Goal: Communication & Community: Connect with others

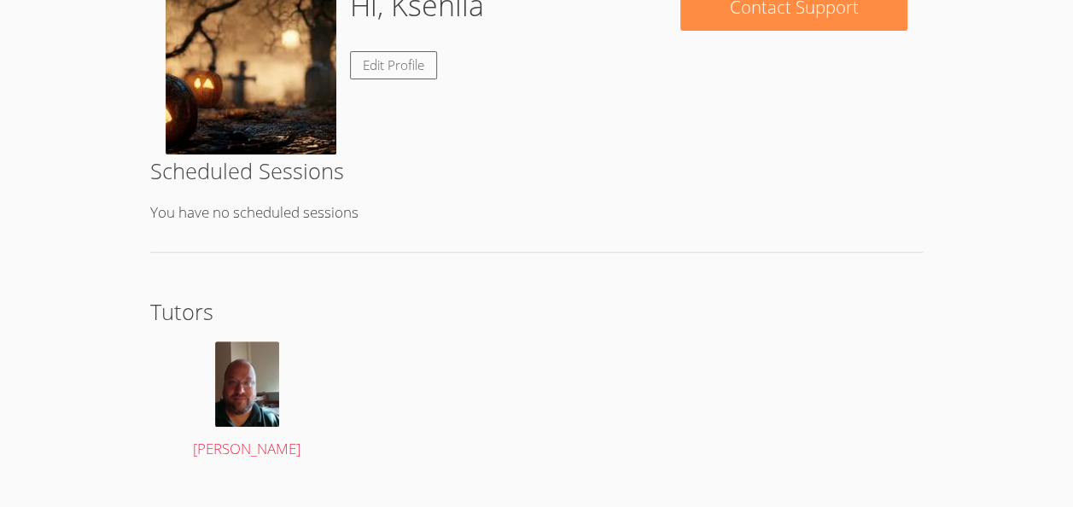
scroll to position [267, 0]
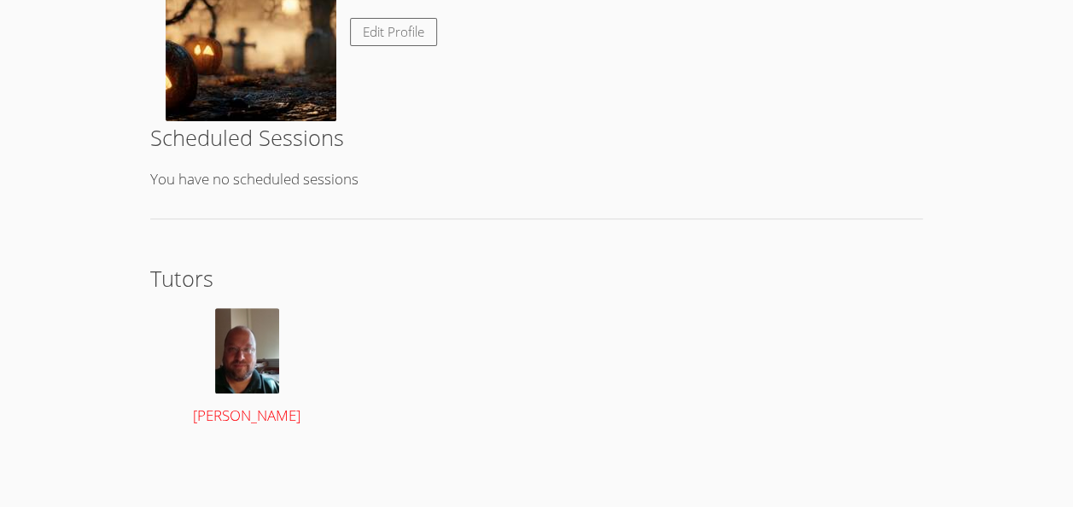
click at [210, 406] on span "[PERSON_NAME]" at bounding box center [247, 415] width 108 height 20
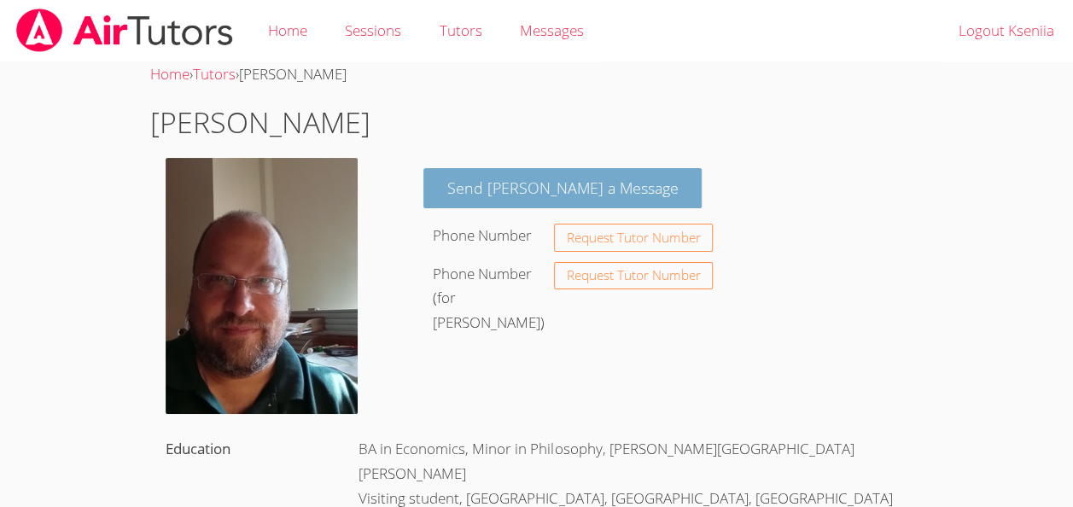
click at [585, 189] on link "Send [PERSON_NAME] a Message" at bounding box center [562, 188] width 279 height 40
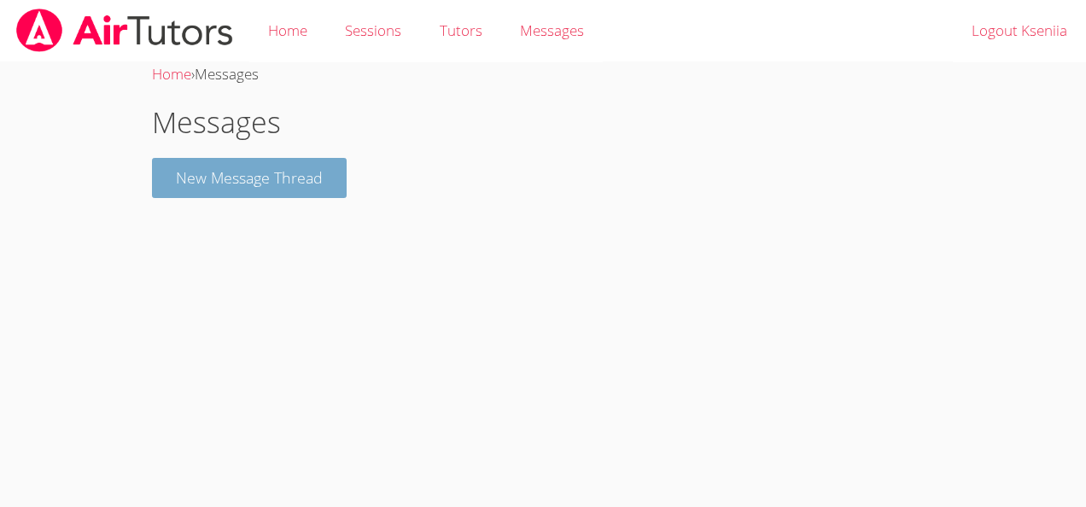
click at [243, 188] on button "New Message Thread" at bounding box center [249, 178] width 195 height 40
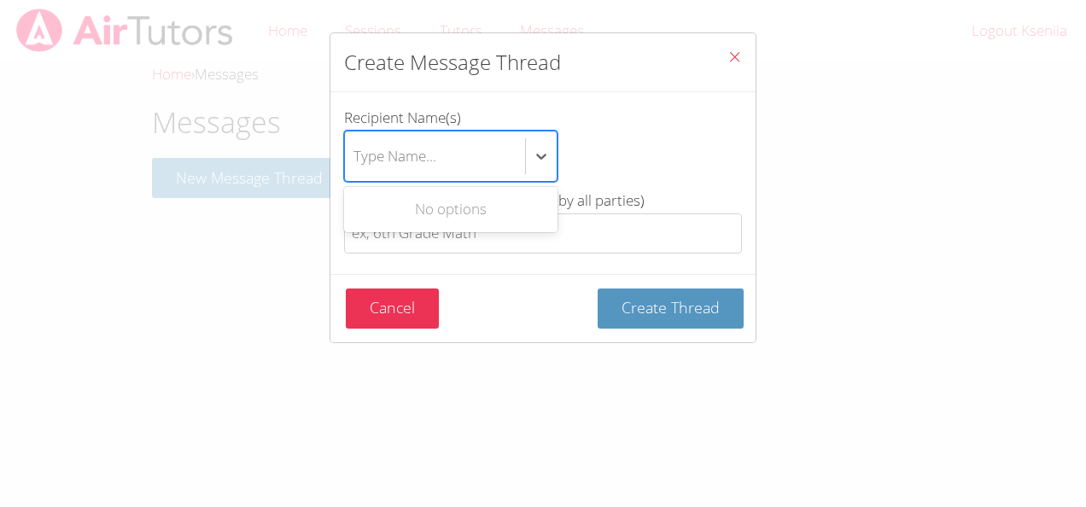
click at [405, 155] on div "Type Name..." at bounding box center [394, 155] width 83 height 25
click at [355, 155] on input "Recipient Name(s) Use Up and Down to choose options, press Enter to select the …" at bounding box center [354, 156] width 2 height 39
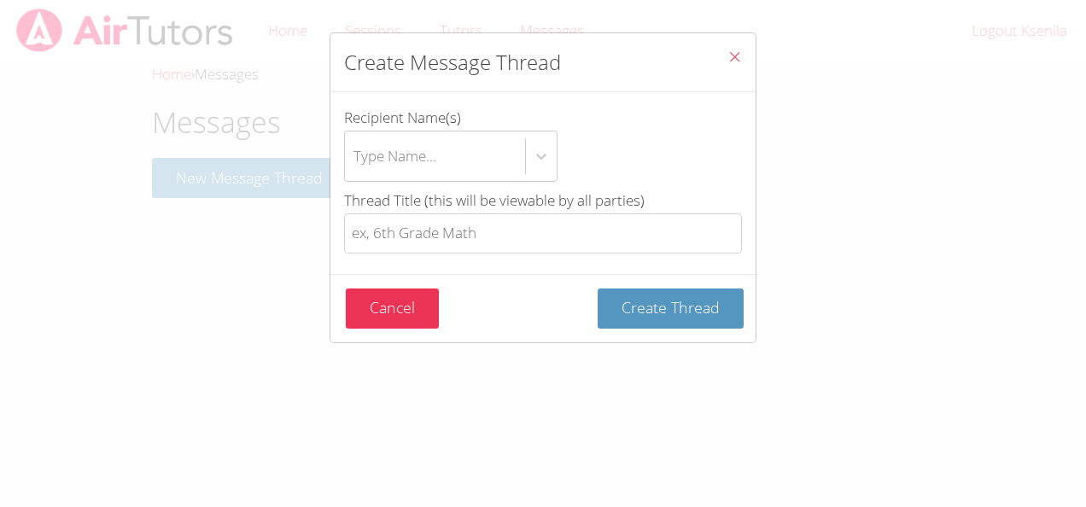
click at [727, 61] on icon "Close" at bounding box center [734, 57] width 15 height 15
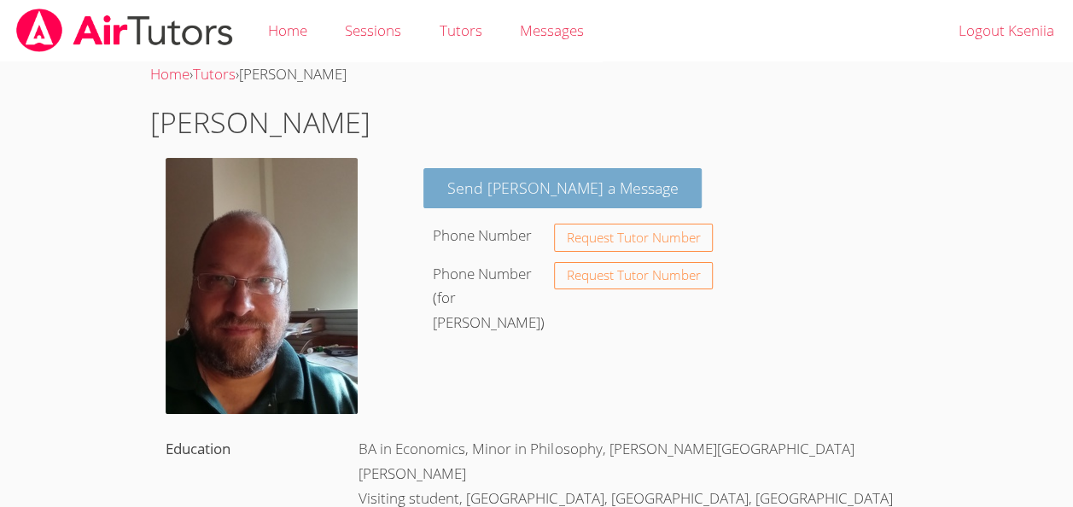
click at [512, 187] on link "Send [PERSON_NAME] a Message" at bounding box center [562, 188] width 279 height 40
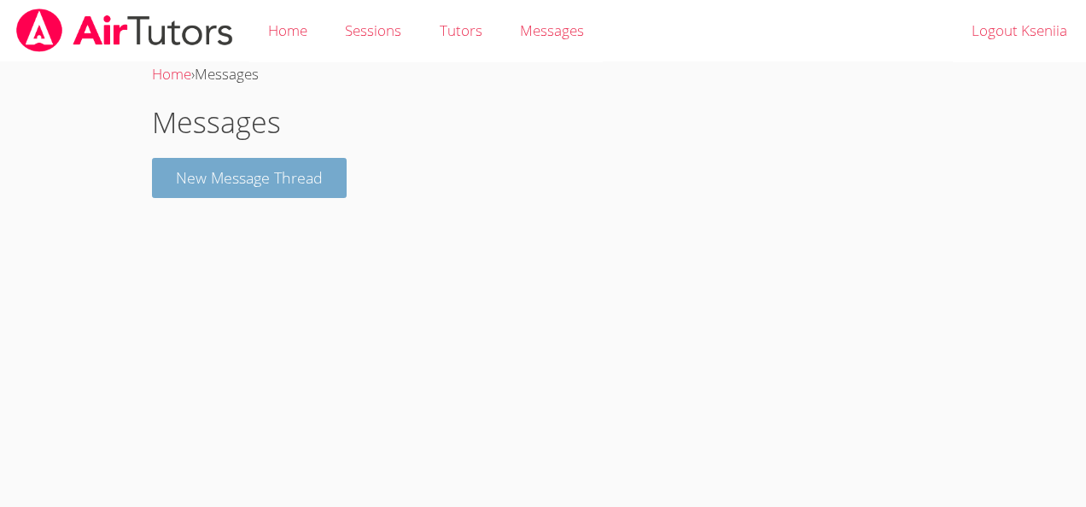
click at [289, 184] on button "New Message Thread" at bounding box center [249, 178] width 195 height 40
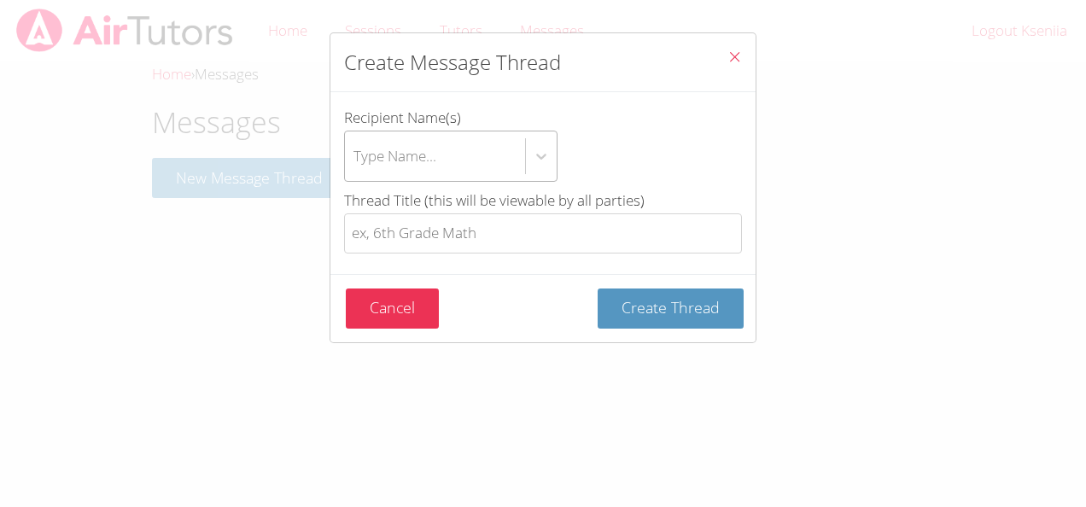
click at [442, 154] on div "Type Name..." at bounding box center [435, 156] width 180 height 50
click at [355, 154] on input "Recipient Name(s) Type Name..." at bounding box center [354, 156] width 2 height 39
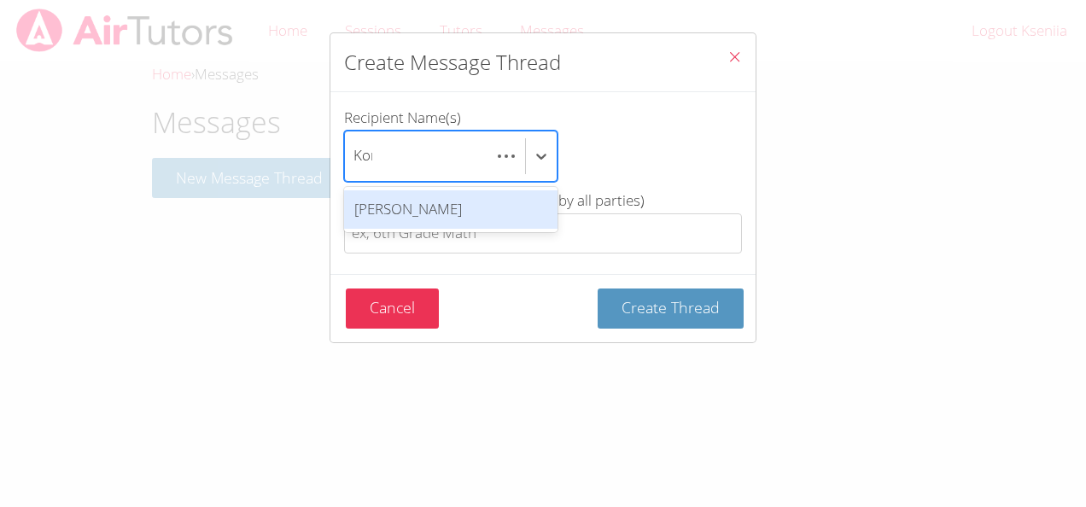
scroll to position [0, 4]
type input "Konsta"
click at [449, 208] on div "[PERSON_NAME]" at bounding box center [450, 209] width 213 height 38
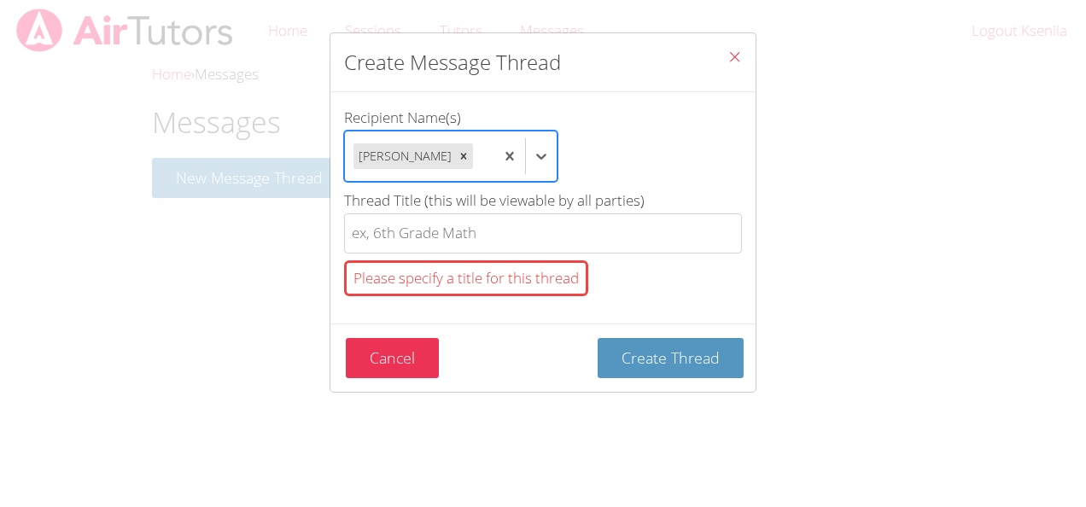
click at [361, 118] on span "Recipient Name(s)" at bounding box center [402, 118] width 117 height 20
click at [476, 137] on input "Recipient Name(s) option [PERSON_NAME], selected. Select is focused ,type to re…" at bounding box center [477, 156] width 2 height 39
click at [361, 118] on span "Recipient Name(s)" at bounding box center [402, 118] width 117 height 20
click at [476, 137] on input "Recipient Name(s) option [PERSON_NAME], selected. Select is focused ,type to re…" at bounding box center [477, 156] width 2 height 39
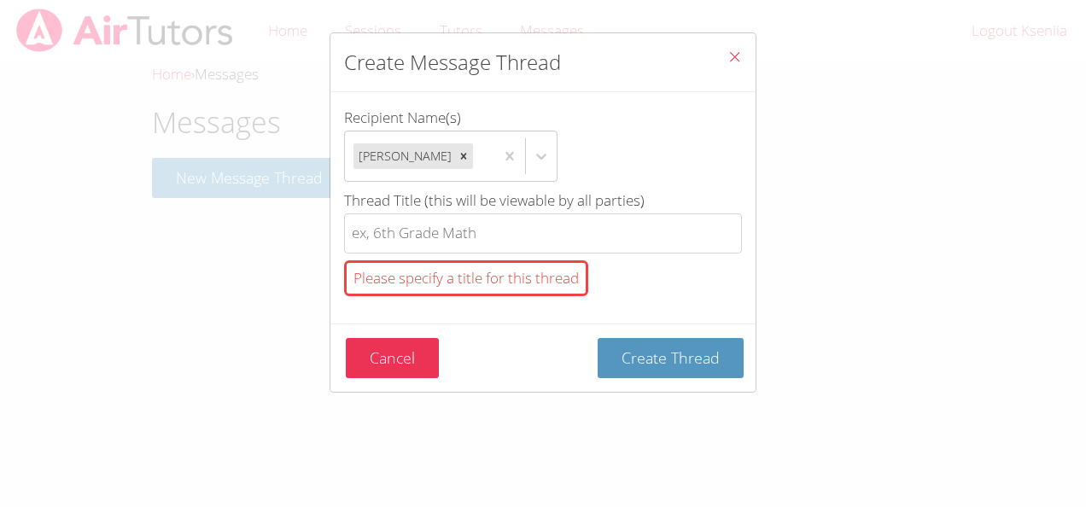
drag, startPoint x: 361, startPoint y: 118, endPoint x: 516, endPoint y: 121, distance: 155.4
click at [516, 121] on label "Recipient Name(s) [PERSON_NAME]" at bounding box center [543, 144] width 398 height 76
click at [478, 137] on input "Recipient Name(s) [PERSON_NAME]" at bounding box center [477, 156] width 2 height 39
click at [381, 119] on span "Recipient Name(s)" at bounding box center [402, 118] width 117 height 20
click at [476, 137] on input "Recipient Name(s) [PERSON_NAME]" at bounding box center [477, 156] width 2 height 39
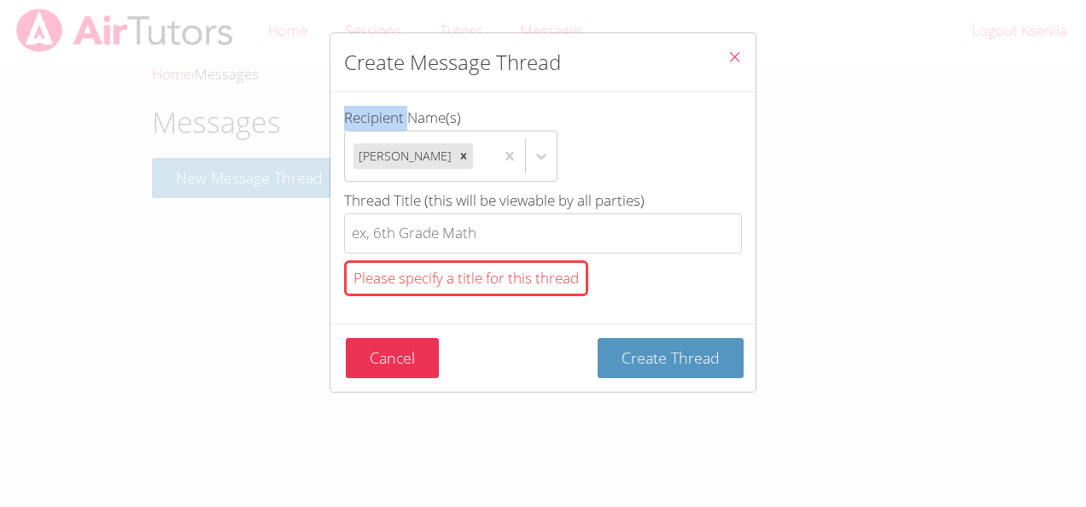
click at [381, 119] on span "Recipient Name(s)" at bounding box center [402, 118] width 117 height 20
click at [476, 137] on input "Recipient Name(s) [PERSON_NAME]" at bounding box center [477, 156] width 2 height 39
click at [638, 96] on div "Recipient Name(s) [PERSON_NAME] Thread Title (this will be viewable by all part…" at bounding box center [542, 207] width 425 height 231
click at [372, 113] on span "Recipient Name(s)" at bounding box center [401, 118] width 114 height 20
click at [476, 137] on input "Recipient Name(s) [PERSON_NAME]" at bounding box center [477, 156] width 2 height 39
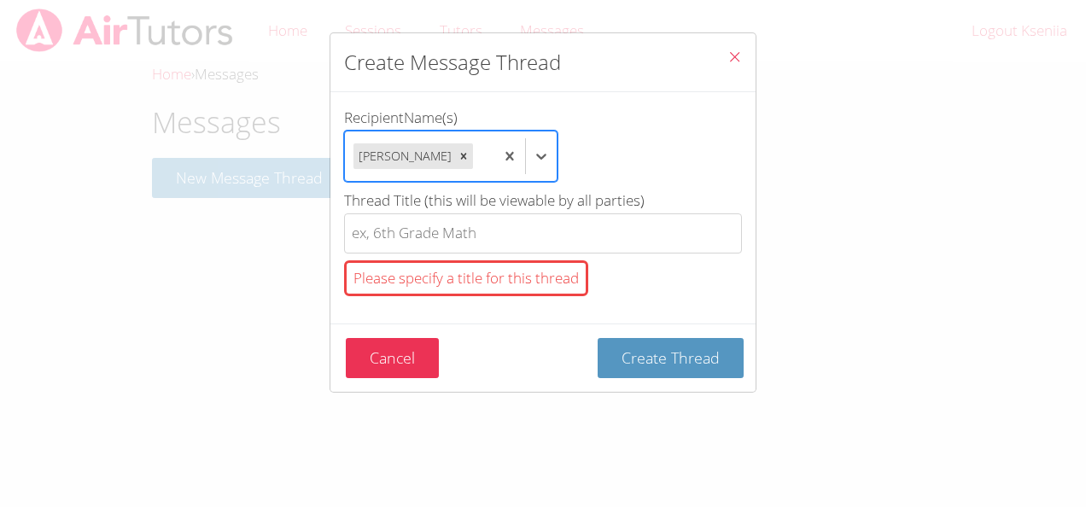
click at [372, 113] on span "Recipient Name(s)" at bounding box center [401, 118] width 114 height 20
click at [476, 137] on input "Recipient Name(s) option [PERSON_NAME], selected. Select is focused ,type to re…" at bounding box center [477, 156] width 2 height 39
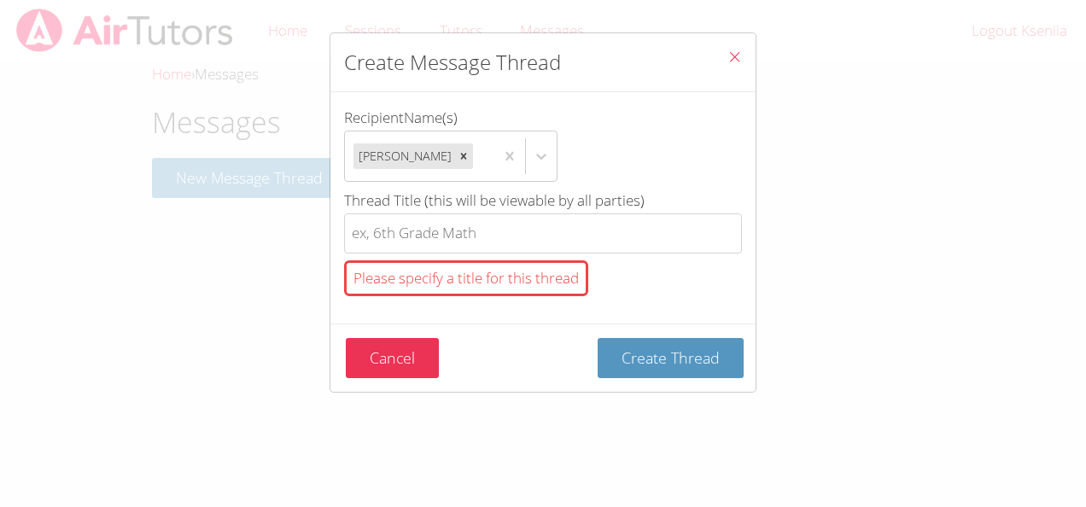
click at [425, 115] on span "Recipient Name(s)" at bounding box center [401, 118] width 114 height 20
click at [476, 137] on input "Recipient Name(s) [PERSON_NAME]" at bounding box center [477, 156] width 2 height 39
click at [425, 115] on span "Recipient Name(s)" at bounding box center [401, 118] width 114 height 20
click at [476, 137] on input "Recipient Name(s) [PERSON_NAME]" at bounding box center [477, 156] width 2 height 39
drag, startPoint x: 425, startPoint y: 115, endPoint x: 512, endPoint y: 117, distance: 87.1
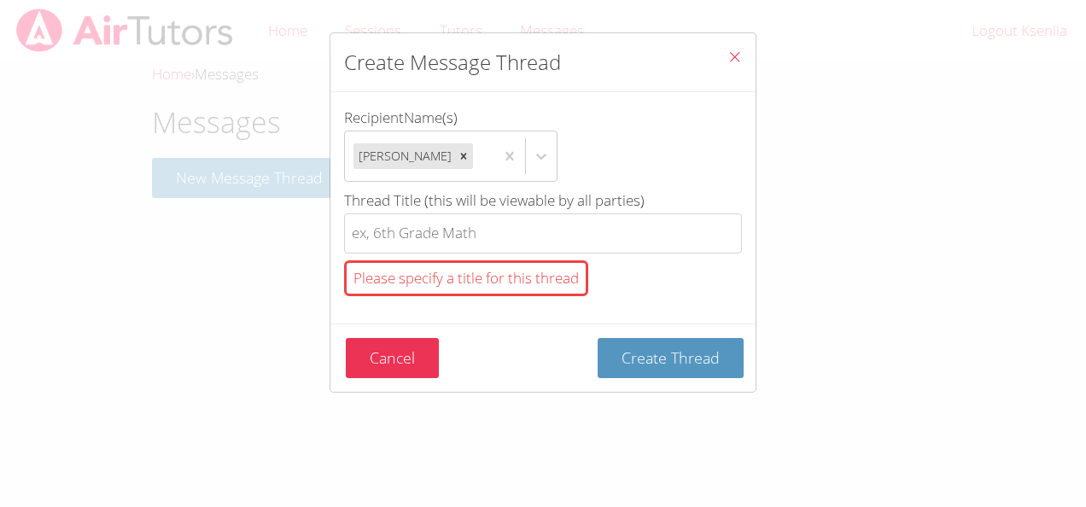
click at [512, 117] on label "Recipient Name(s) [PERSON_NAME]" at bounding box center [543, 144] width 398 height 76
click at [478, 137] on input "Recipient Name(s) [PERSON_NAME]" at bounding box center [477, 156] width 2 height 39
drag, startPoint x: 458, startPoint y: 114, endPoint x: 347, endPoint y: 117, distance: 111.0
click at [347, 117] on span "Recipient Name(s)" at bounding box center [401, 118] width 114 height 20
click at [482, 108] on label "Recipient Name(s) [PERSON_NAME]" at bounding box center [543, 144] width 398 height 76
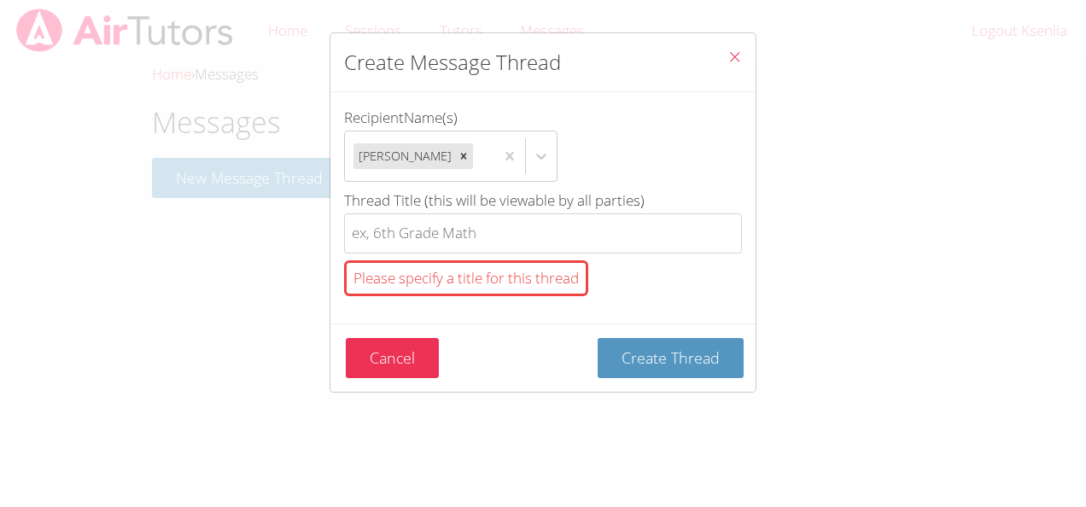
click at [478, 137] on input "Recipient Name(s) [PERSON_NAME]" at bounding box center [477, 156] width 2 height 39
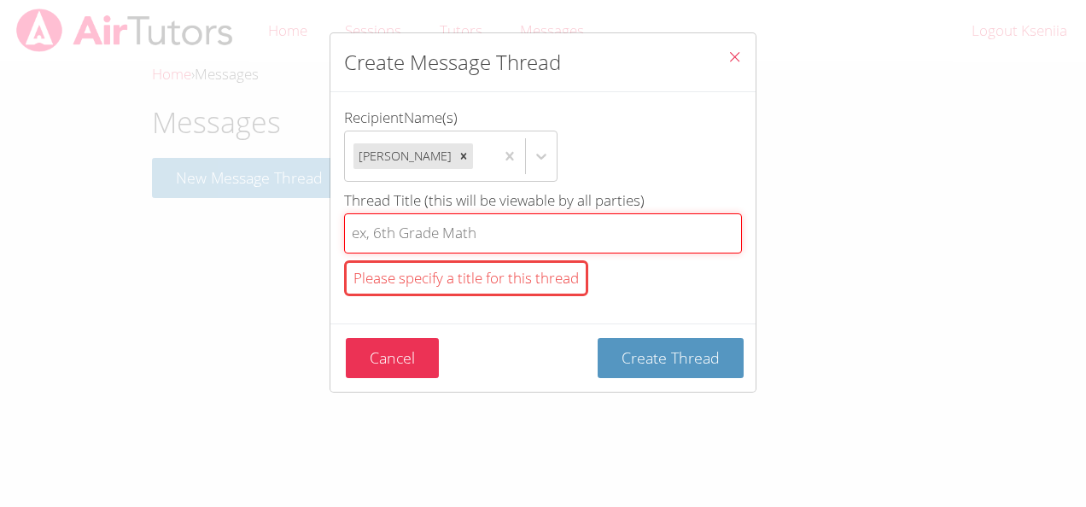
click at [420, 253] on input "Thread Title (this will be viewable by all parties) Please specify a title for …" at bounding box center [543, 233] width 398 height 40
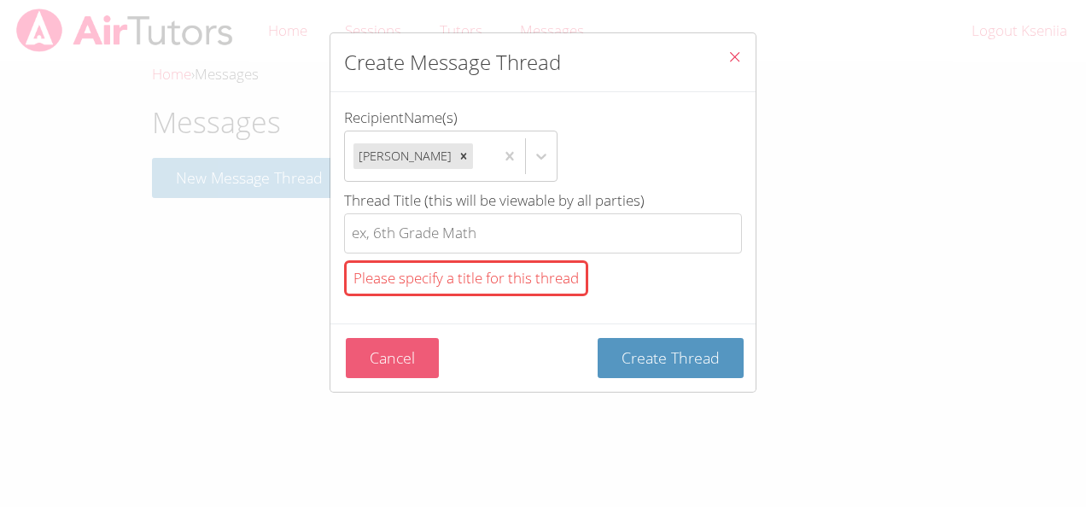
click at [393, 378] on button "Cancel" at bounding box center [392, 358] width 93 height 40
